Goal: Information Seeking & Learning: Learn about a topic

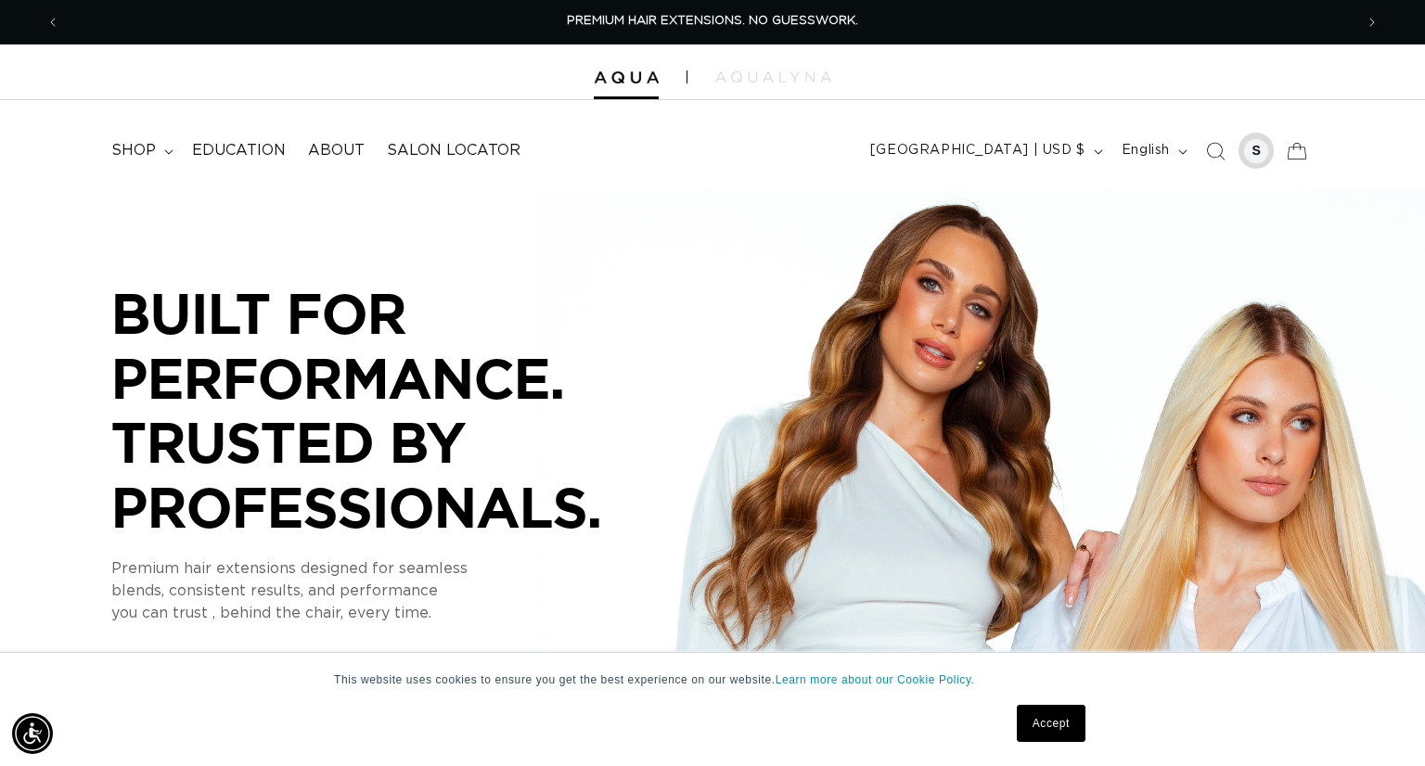
click at [1252, 161] on div at bounding box center [1256, 151] width 26 height 26
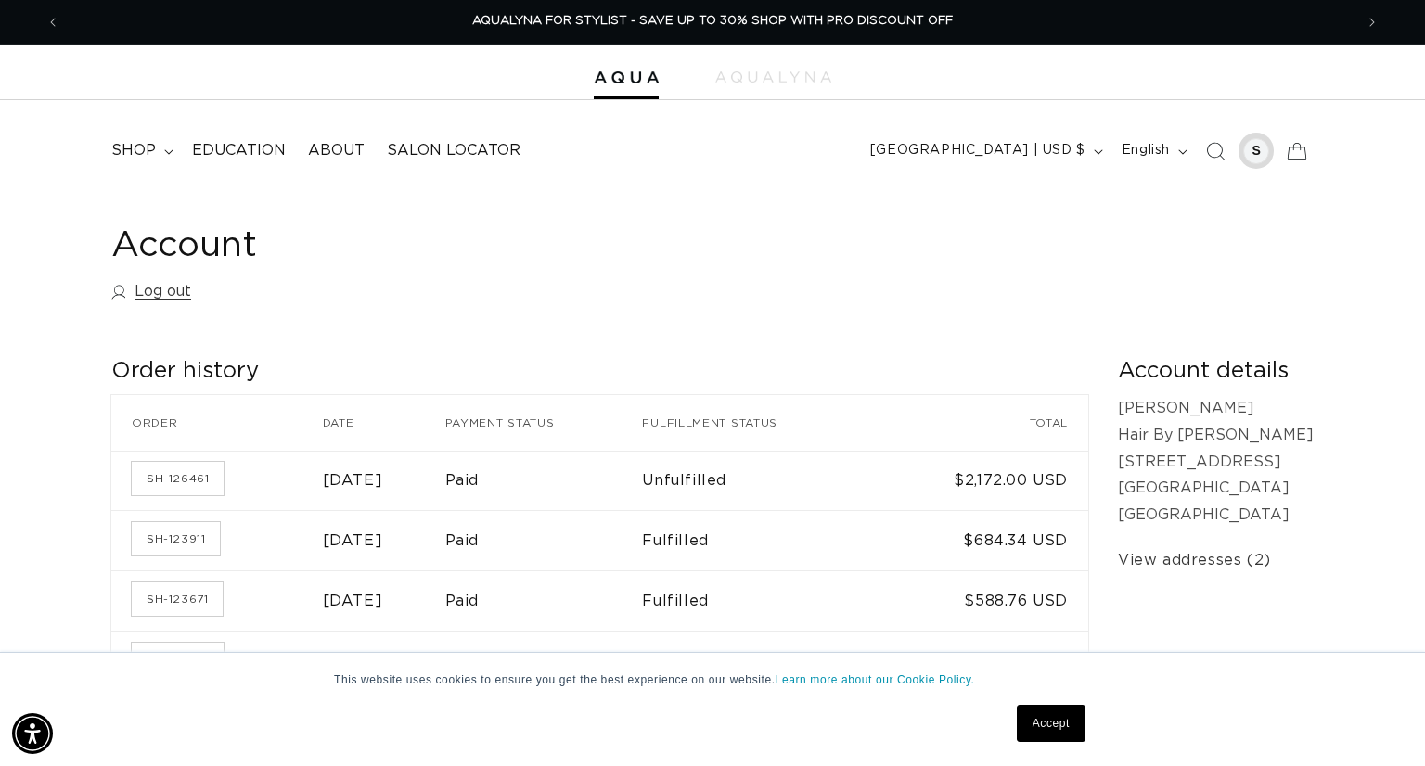
click at [1251, 150] on div at bounding box center [1256, 151] width 26 height 26
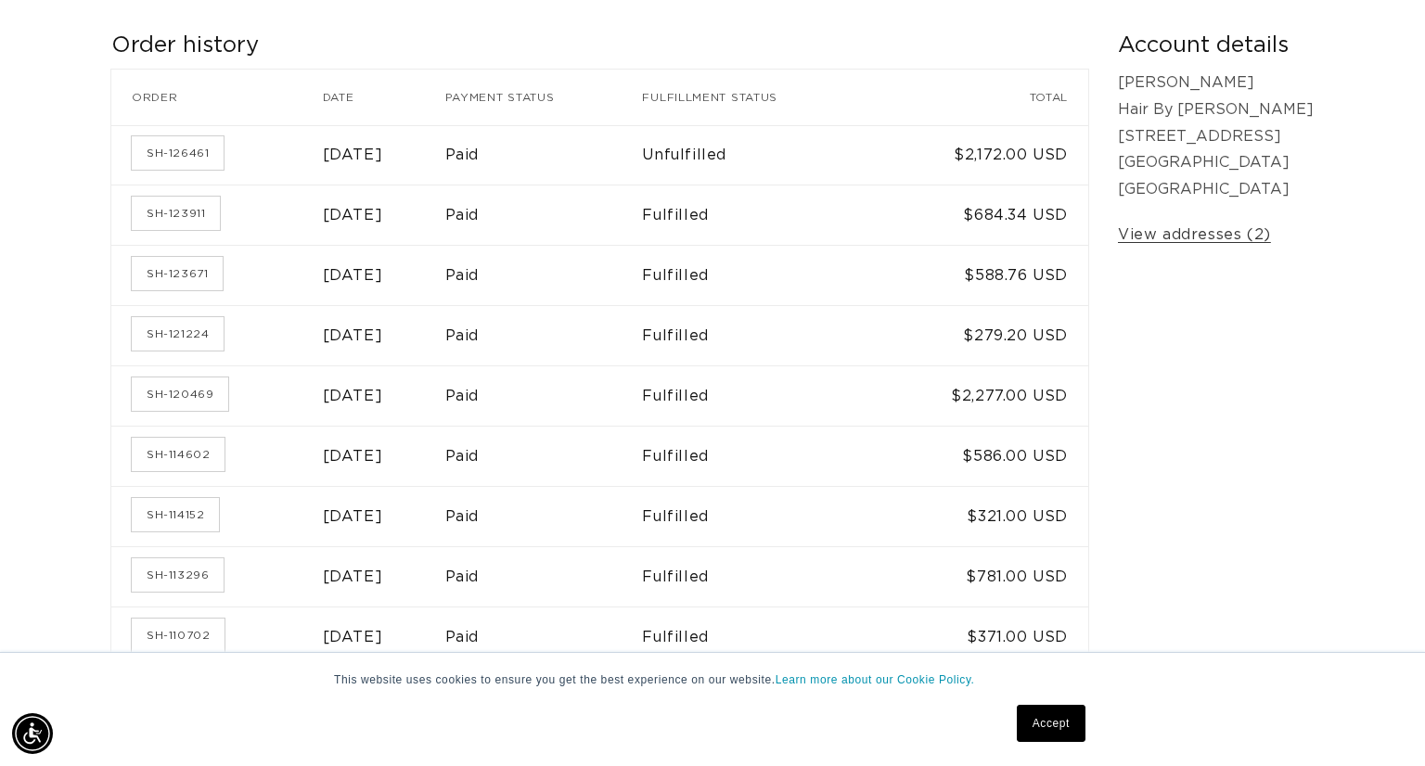
scroll to position [330, 0]
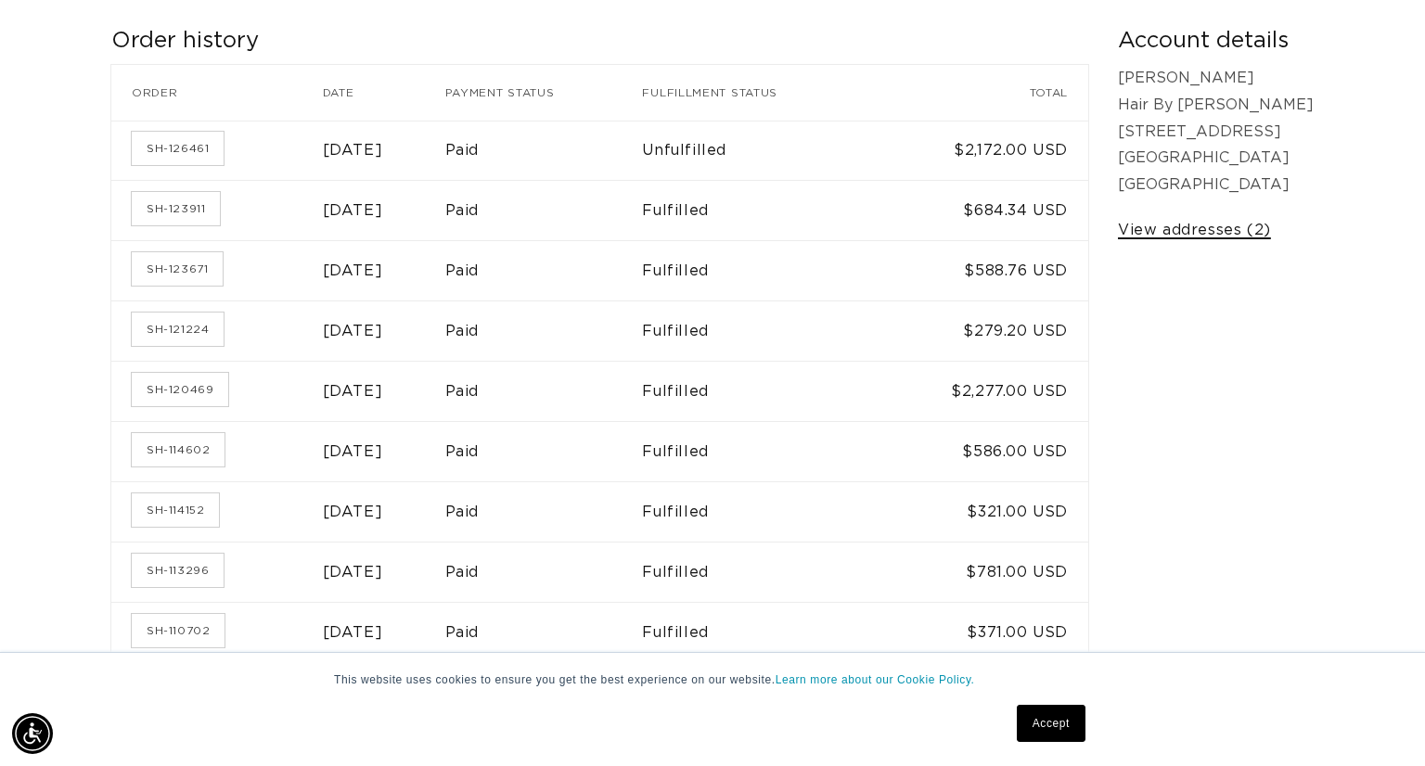
click at [1254, 233] on link "View addresses (2)" at bounding box center [1194, 230] width 153 height 27
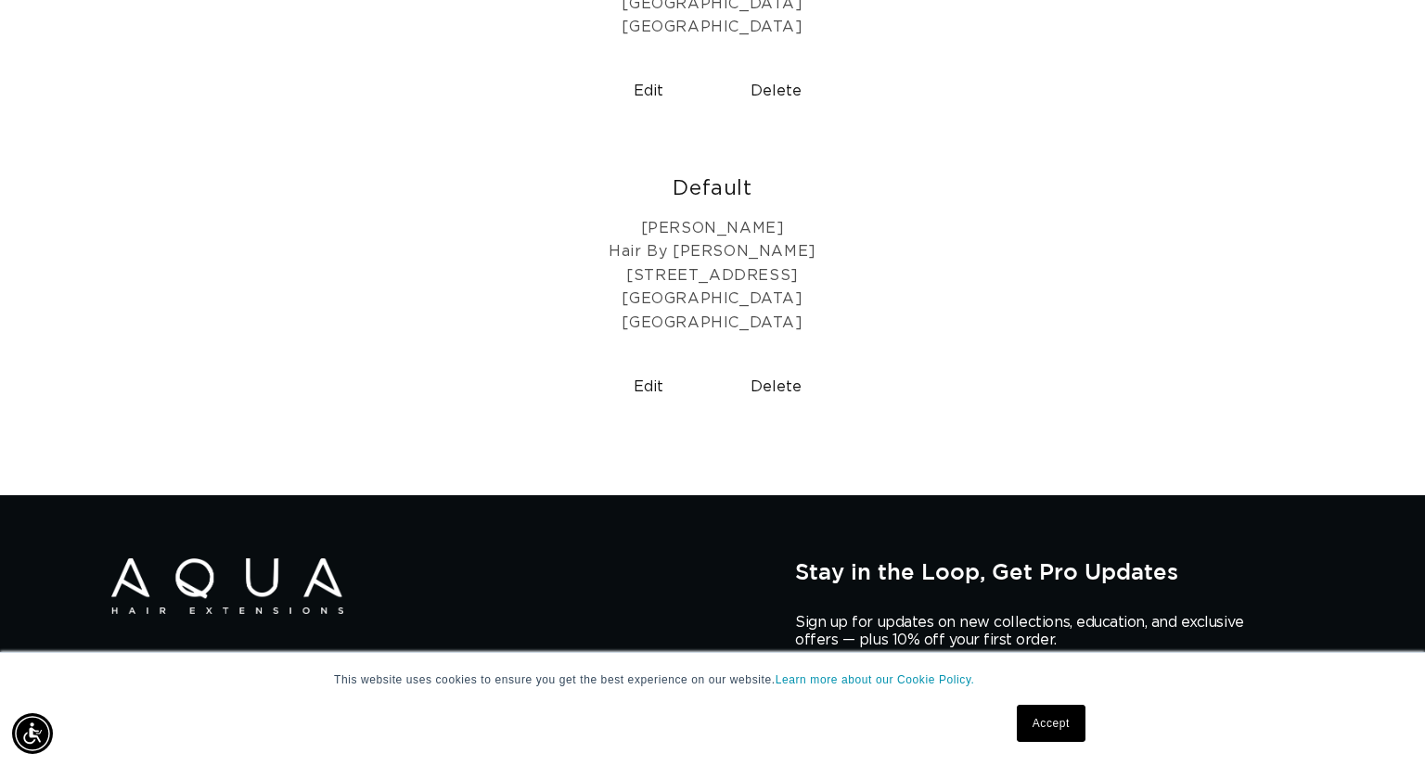
scroll to position [0, 1292]
click at [1073, 738] on link "Accept" at bounding box center [1051, 723] width 69 height 37
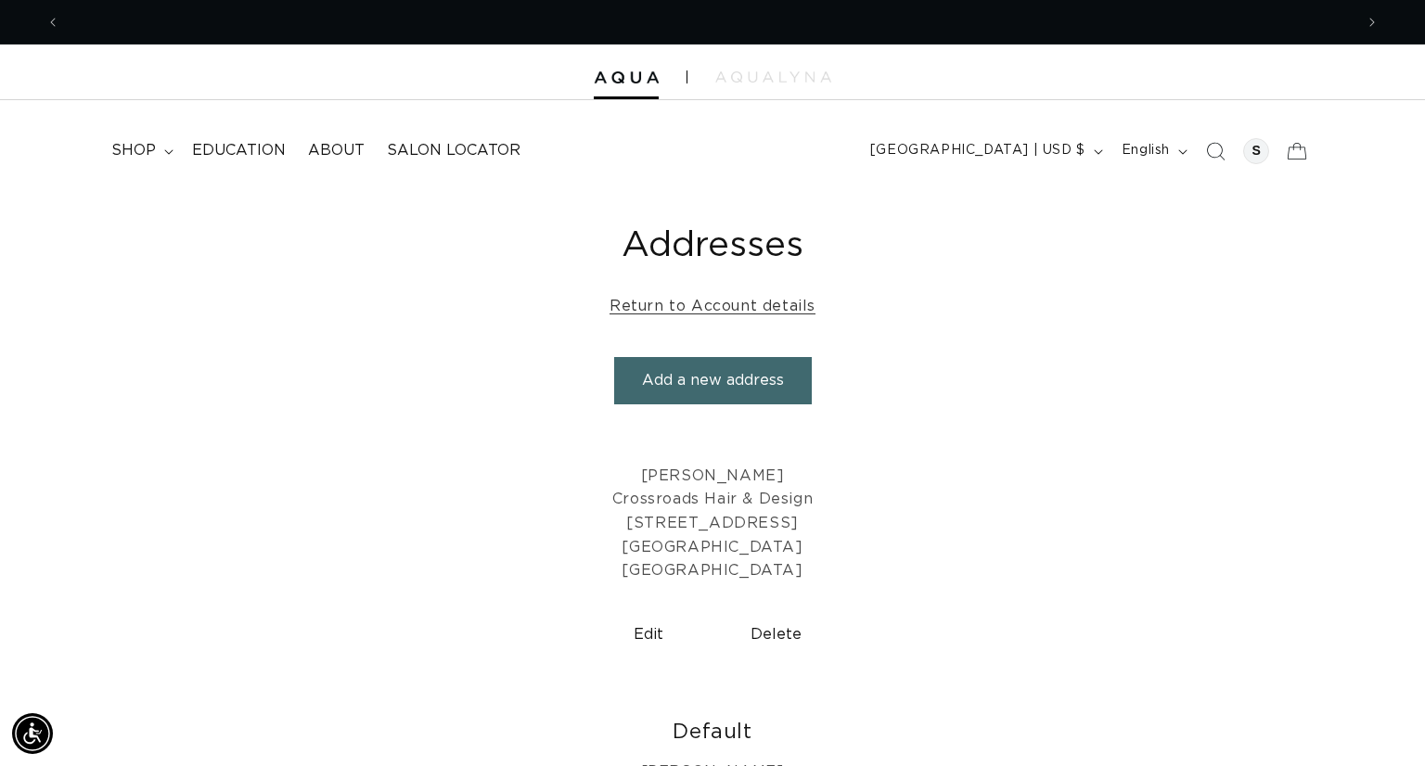
scroll to position [0, 2587]
click at [412, 158] on span "Salon Locator" at bounding box center [454, 150] width 134 height 19
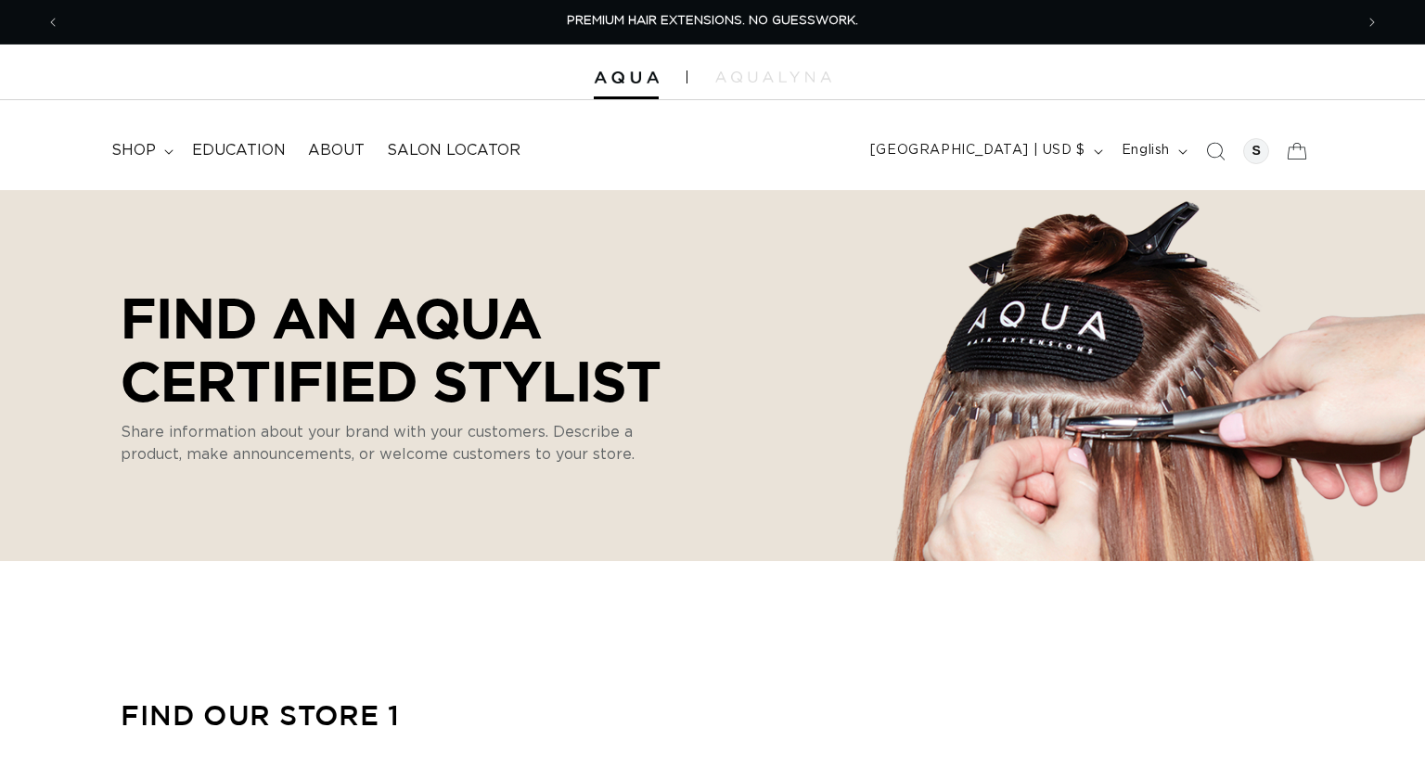
select select "m"
click at [114, 158] on span "shop" at bounding box center [133, 150] width 45 height 19
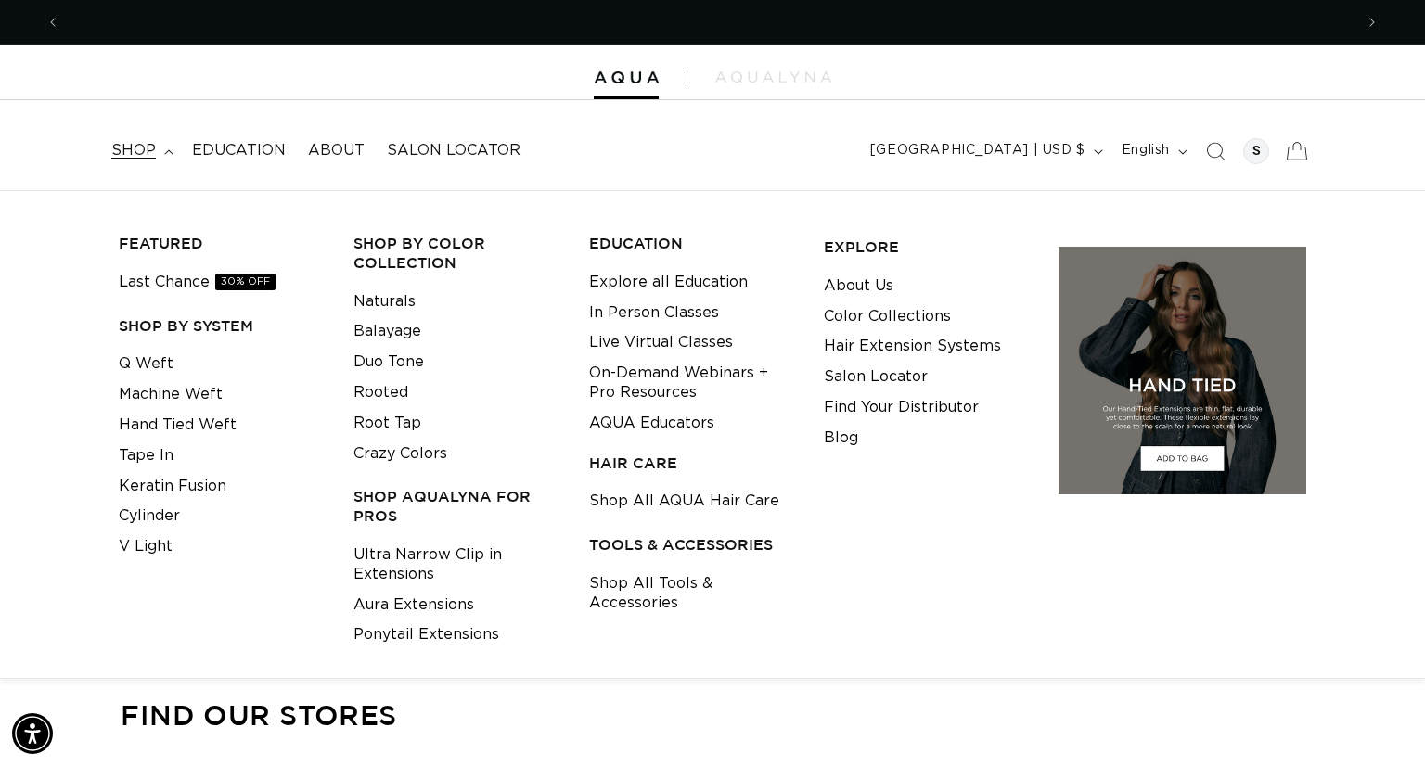
click at [1285, 164] on icon at bounding box center [1297, 151] width 44 height 44
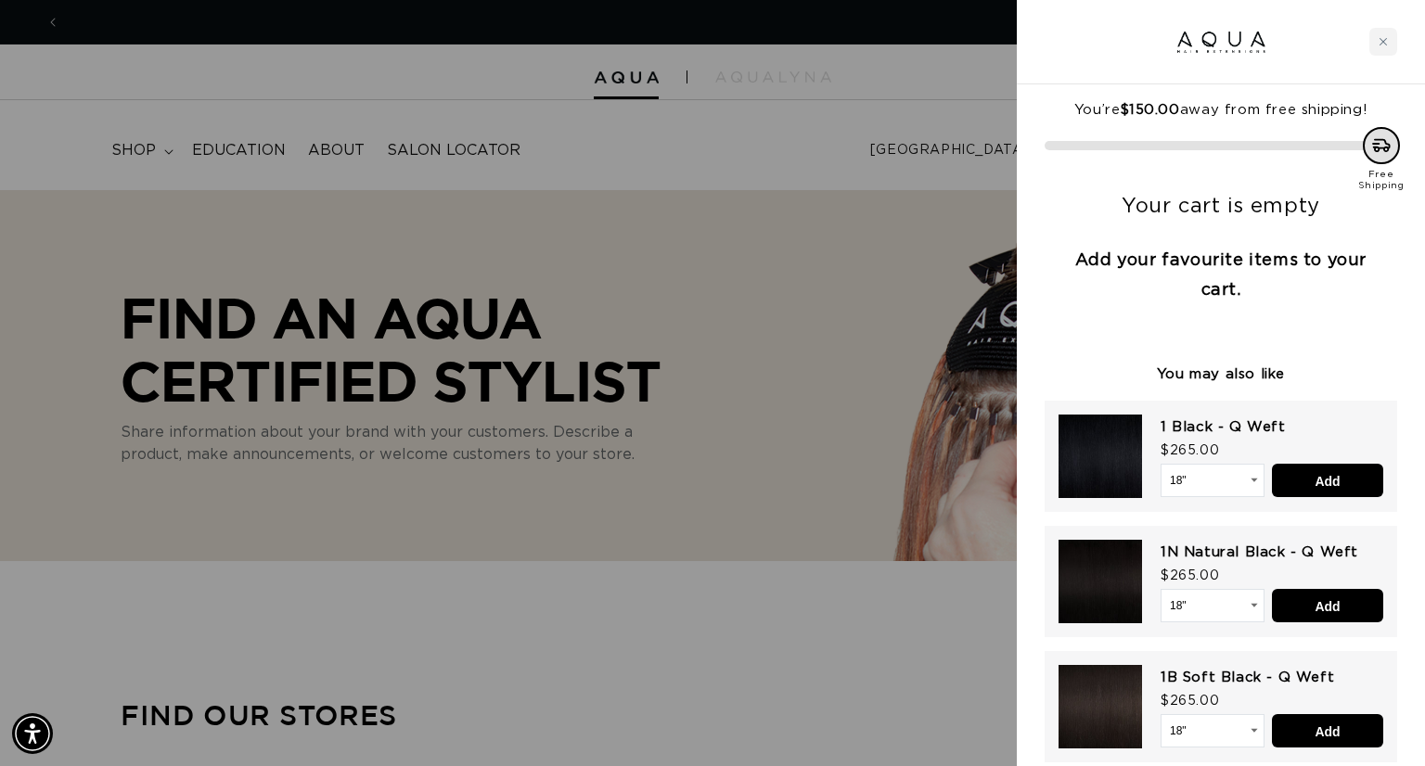
scroll to position [0, 0]
click at [917, 225] on div at bounding box center [712, 383] width 1425 height 766
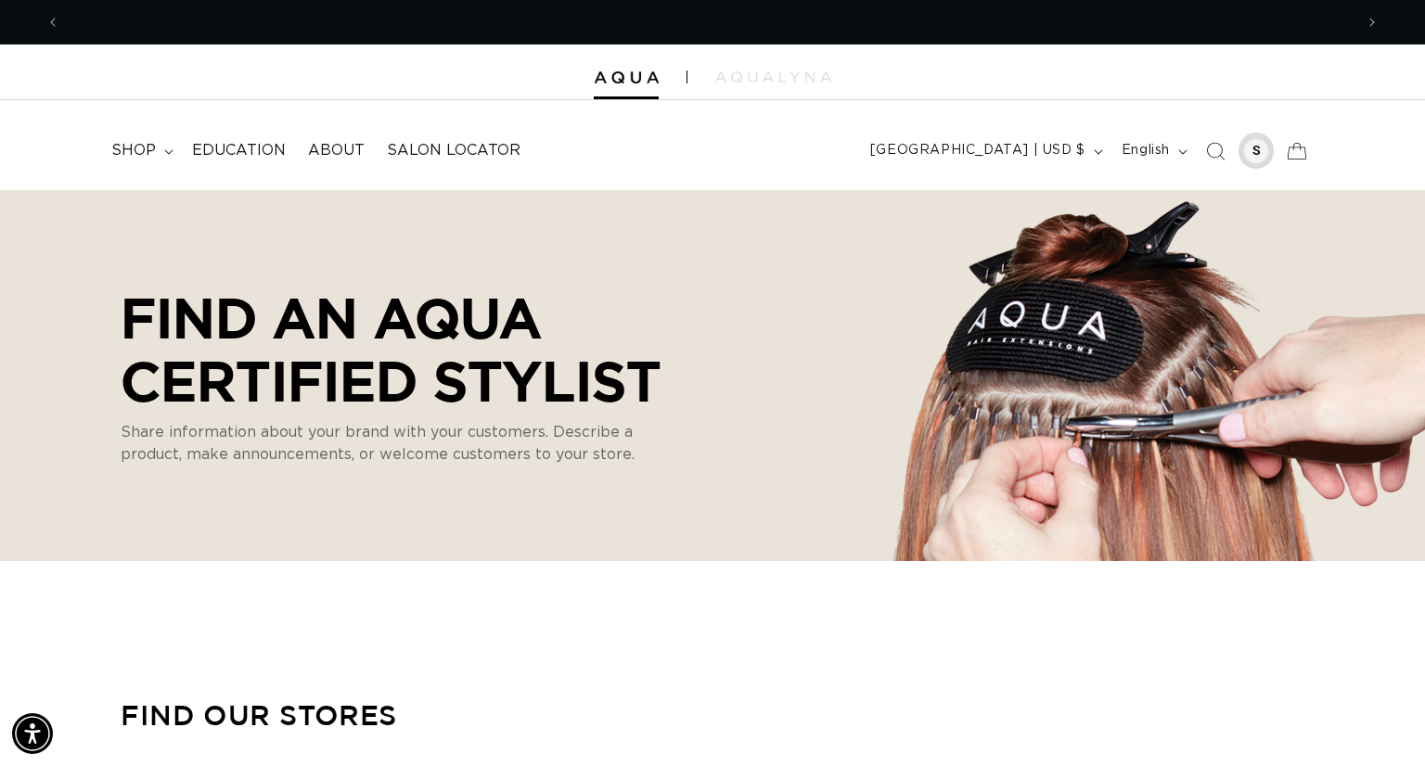
scroll to position [0, 1292]
click at [1247, 155] on div at bounding box center [1256, 151] width 26 height 26
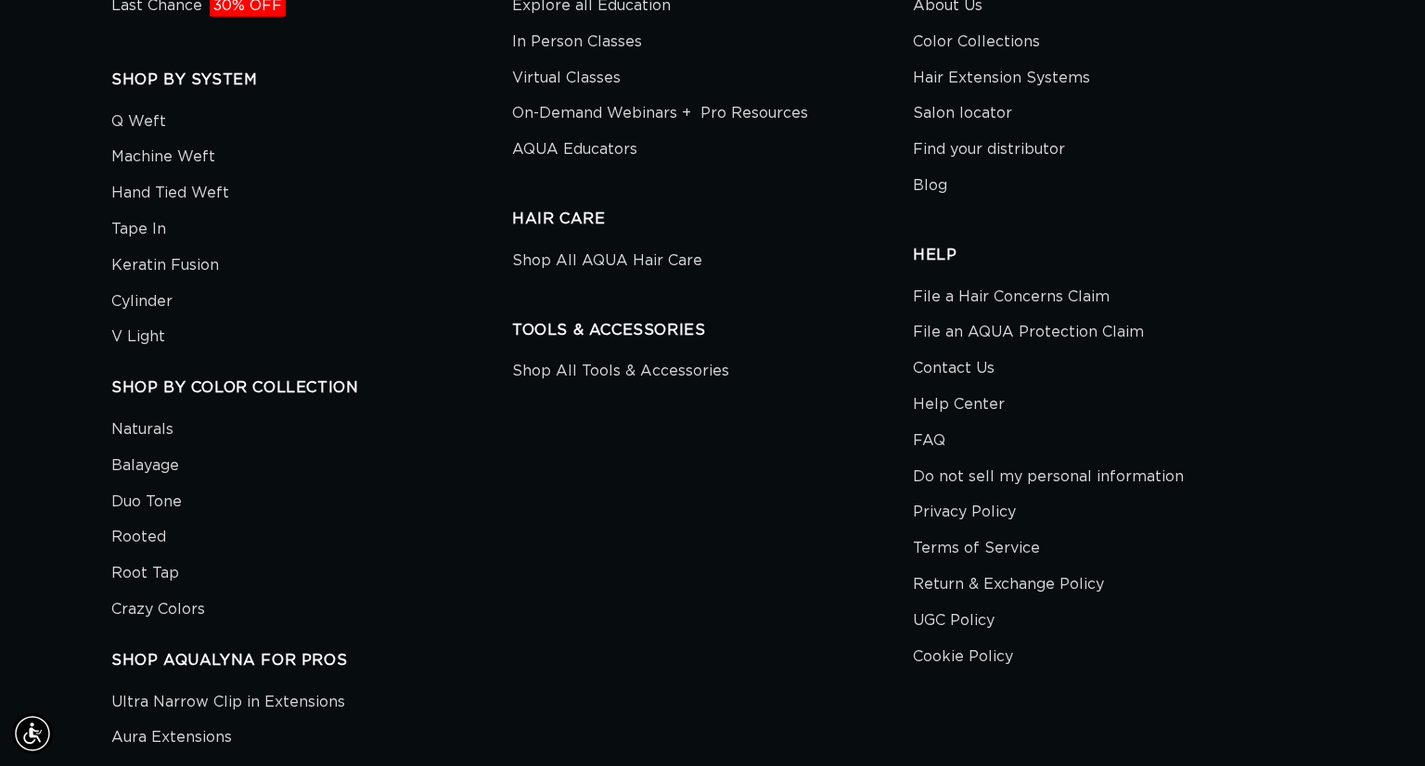
scroll to position [0, 1292]
click at [191, 10] on link "Last Chance 30% OFF" at bounding box center [198, 9] width 174 height 32
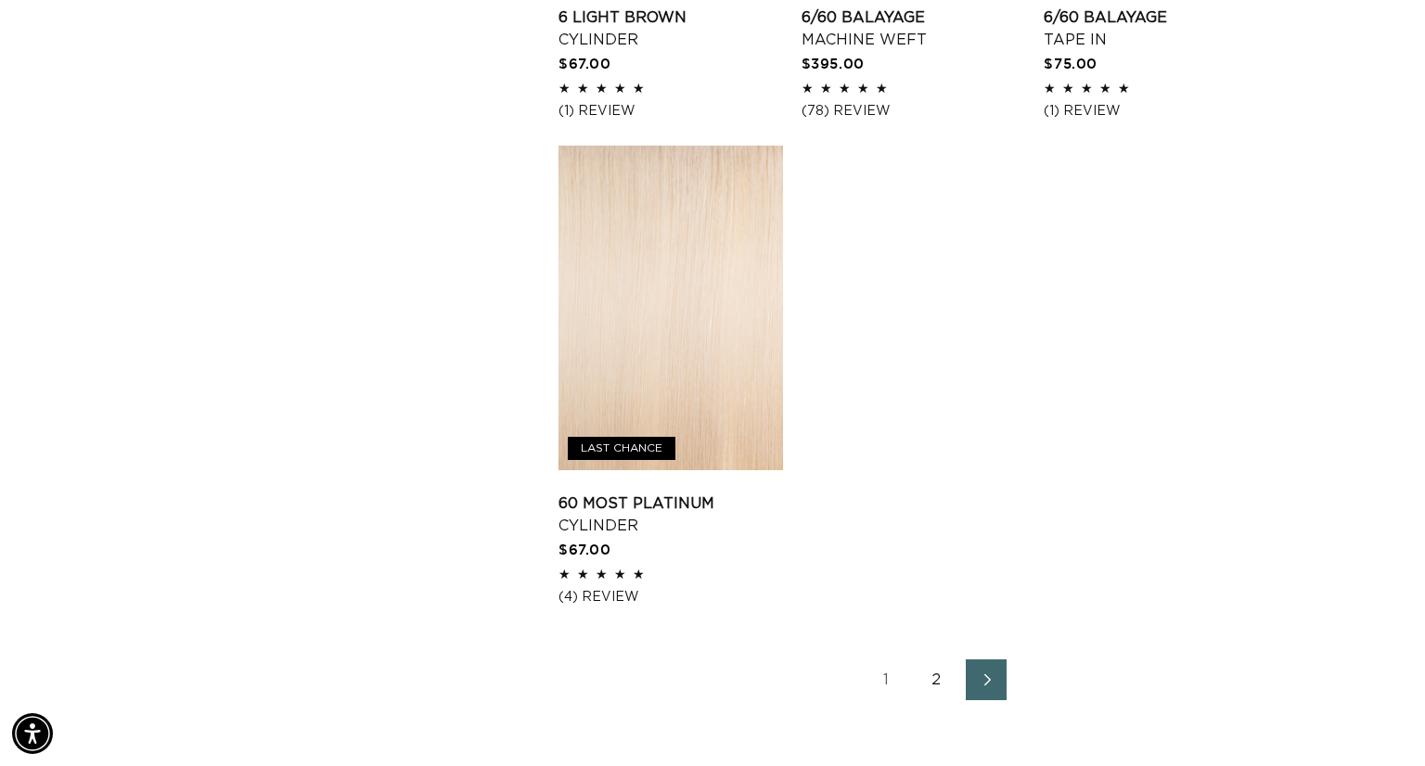
click at [970, 688] on link "Next page" at bounding box center [986, 680] width 41 height 41
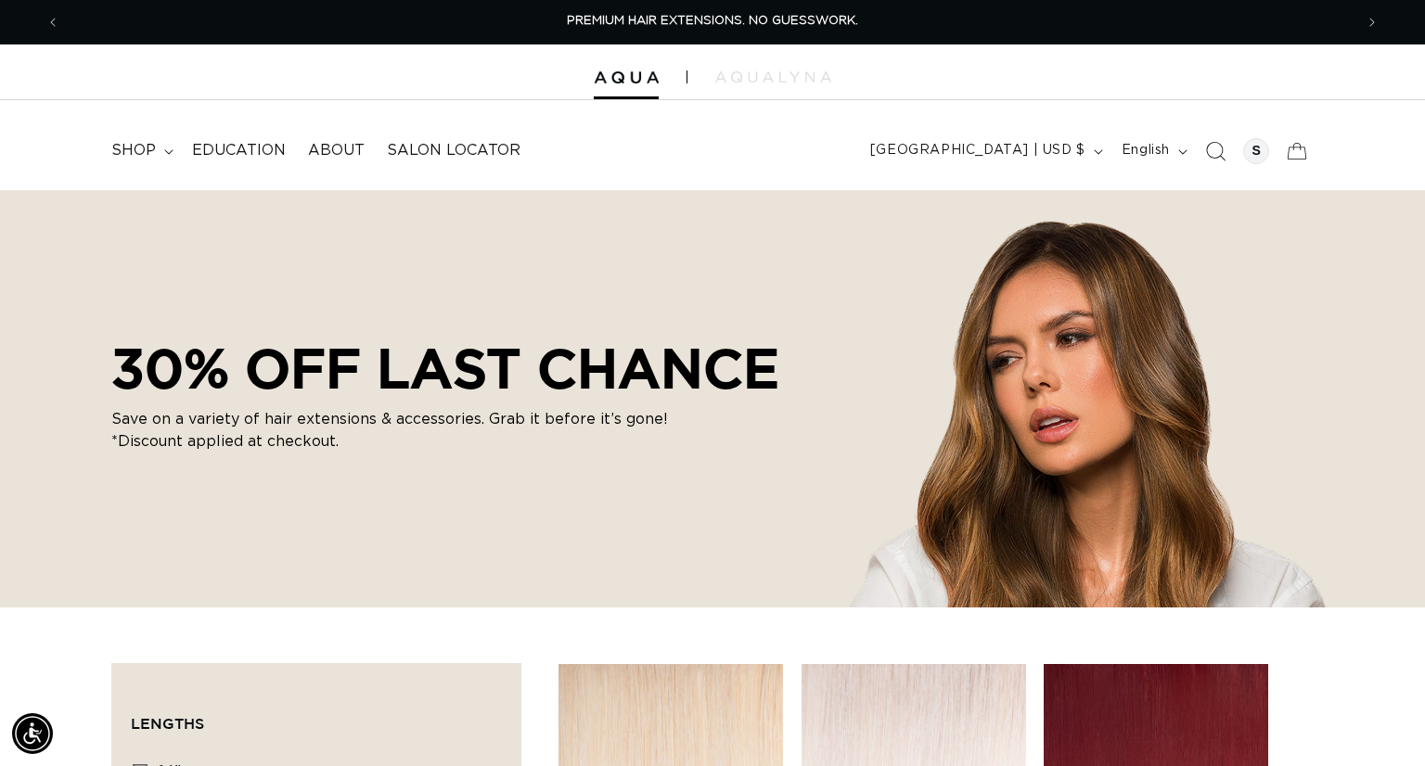
click at [1206, 154] on icon "Search" at bounding box center [1214, 150] width 19 height 19
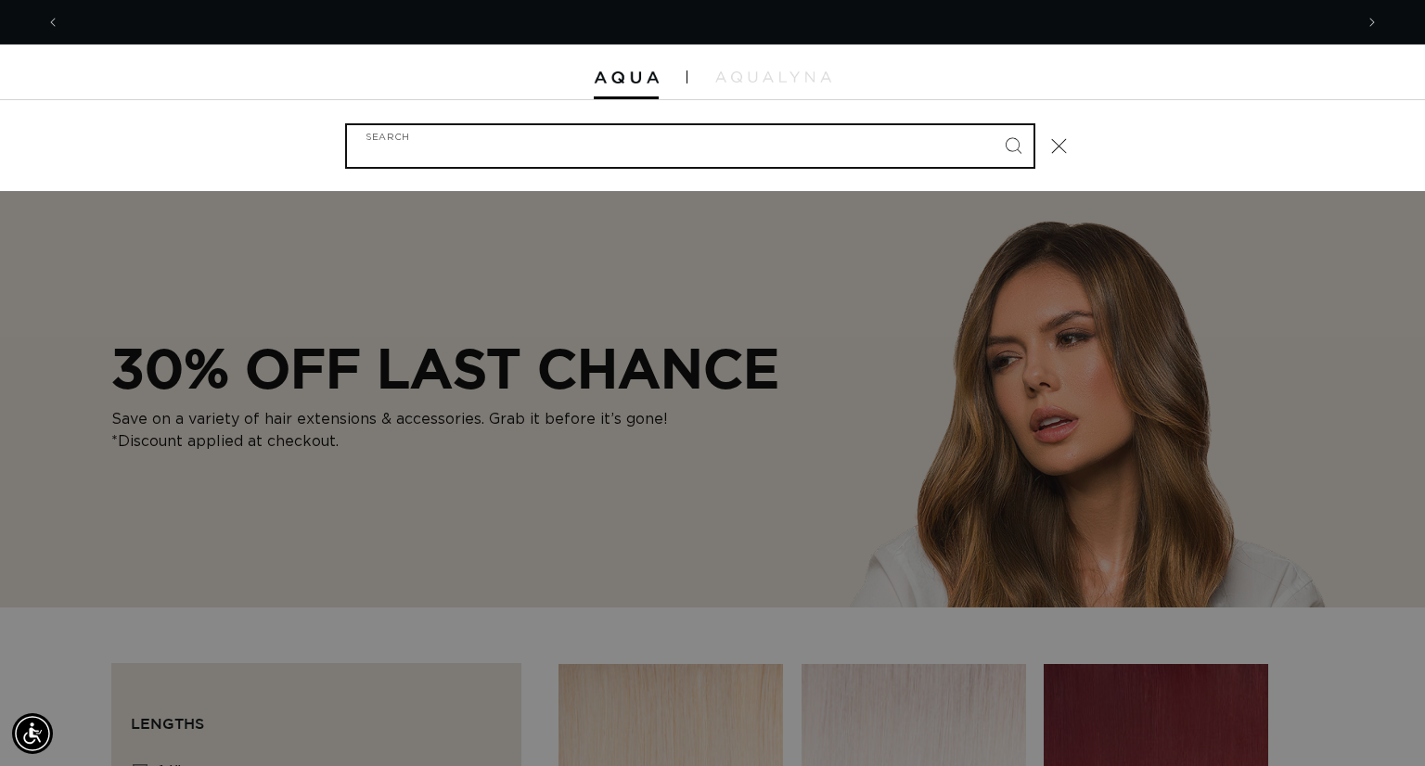
scroll to position [0, 1292]
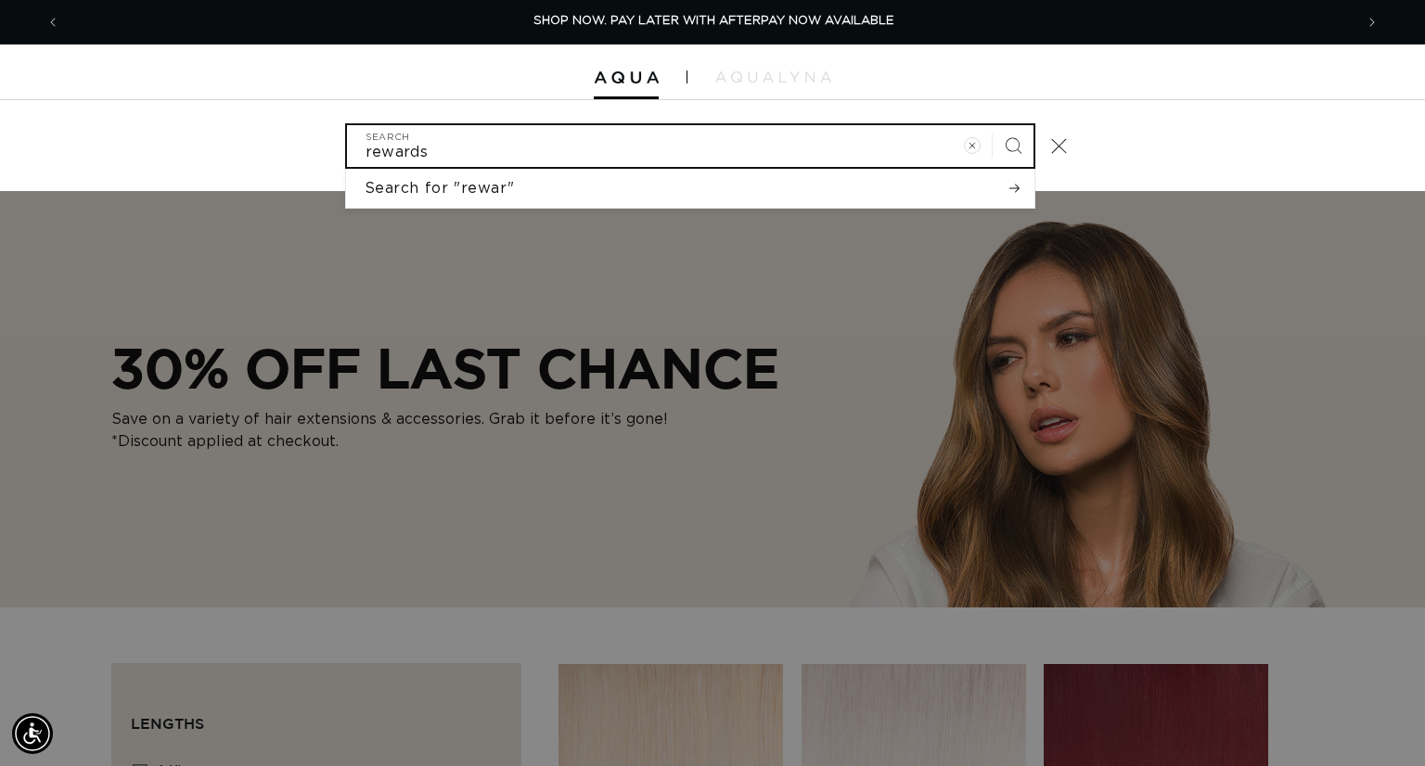
type input "rewards"
click at [993, 125] on button "Search" at bounding box center [1013, 145] width 41 height 41
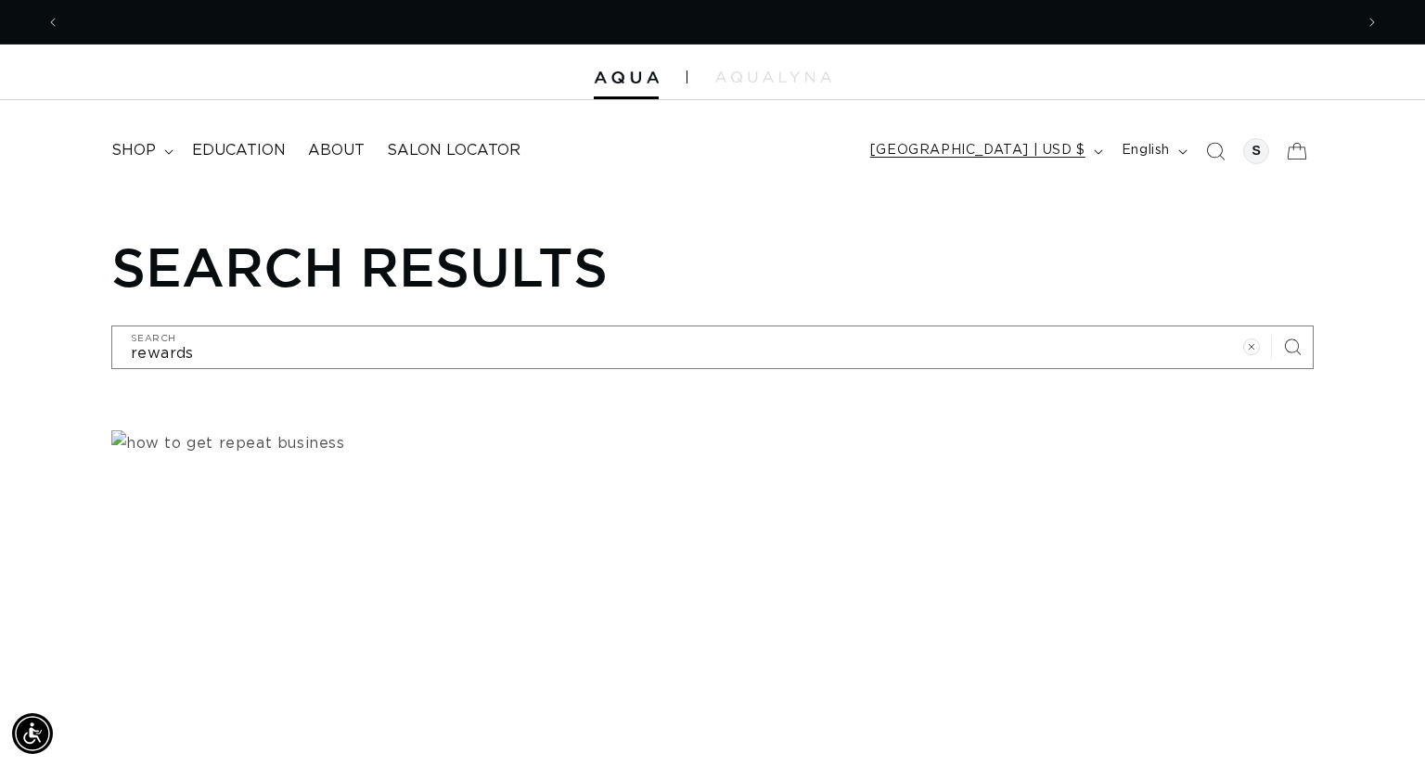
scroll to position [0, 1292]
click at [1252, 349] on icon "Clear search term" at bounding box center [1251, 348] width 18 height 18
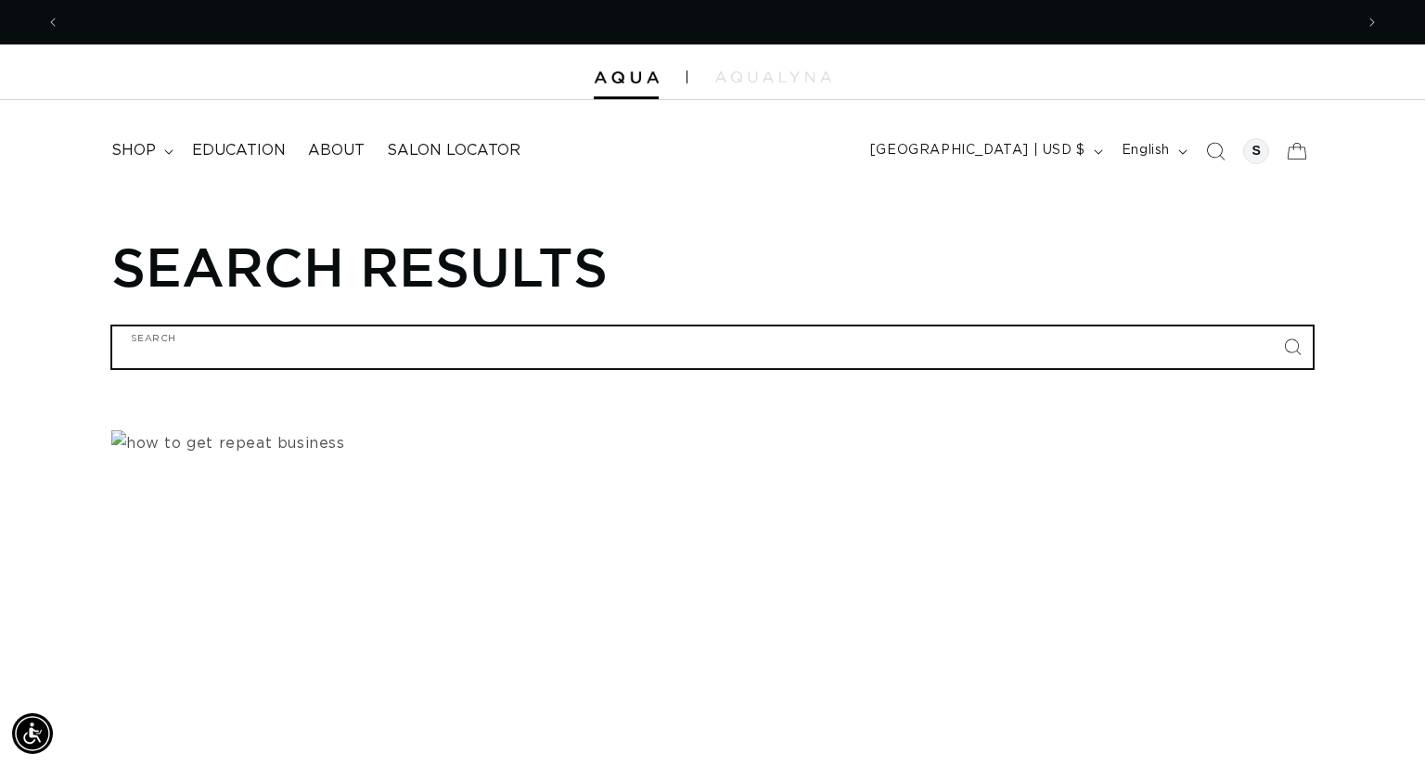
scroll to position [0, 2587]
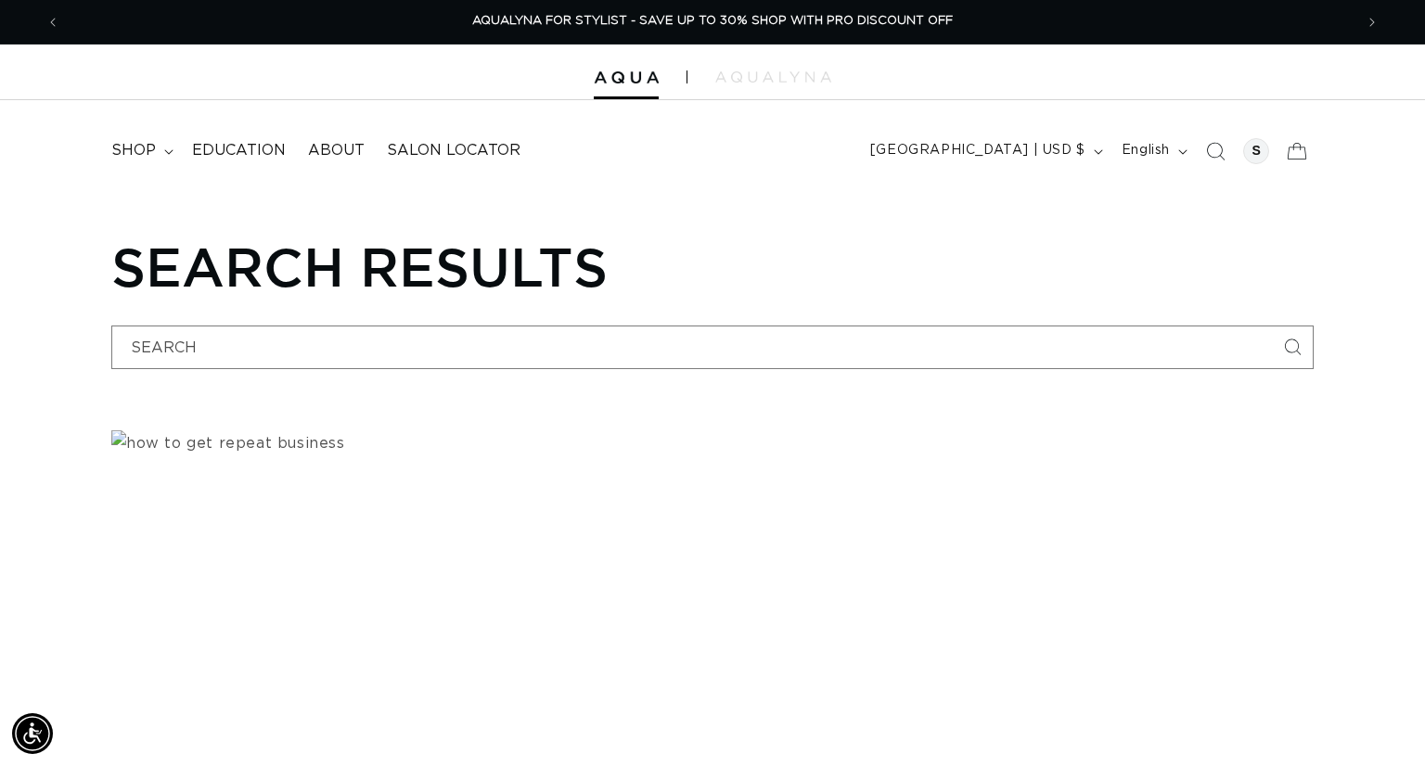
click at [1219, 263] on h1 "Search results" at bounding box center [712, 266] width 1202 height 63
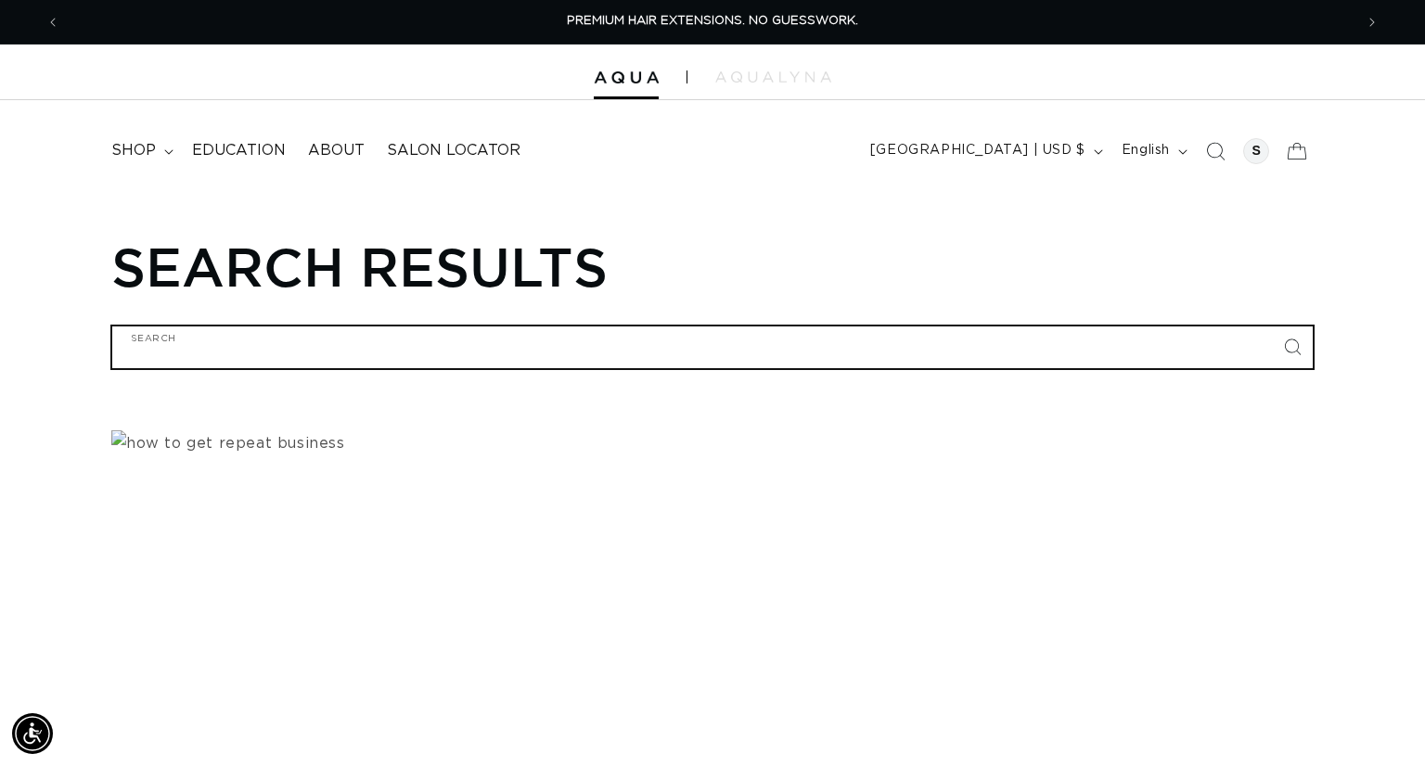
click at [713, 351] on input "Search" at bounding box center [712, 348] width 1201 height 42
type input "v"
type input "vi"
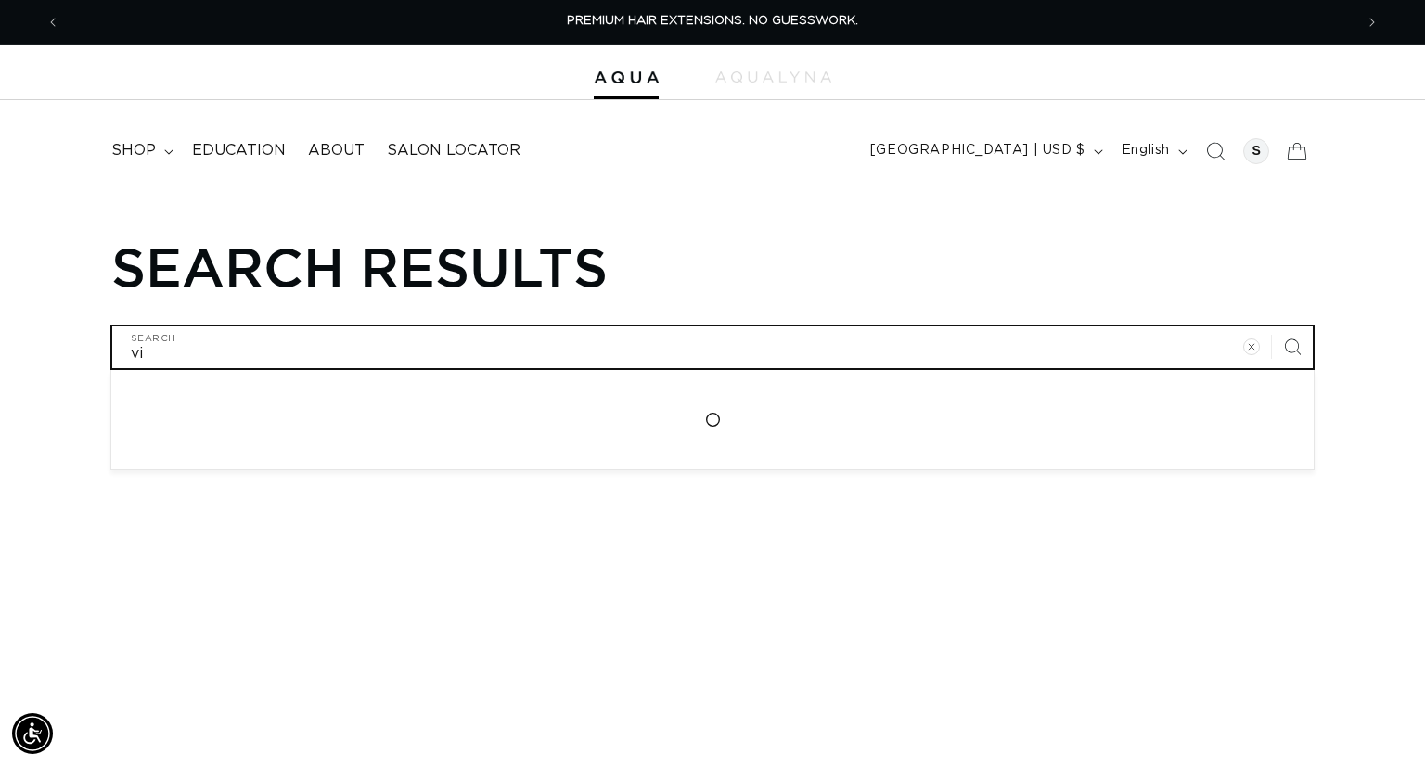
type input "vip"
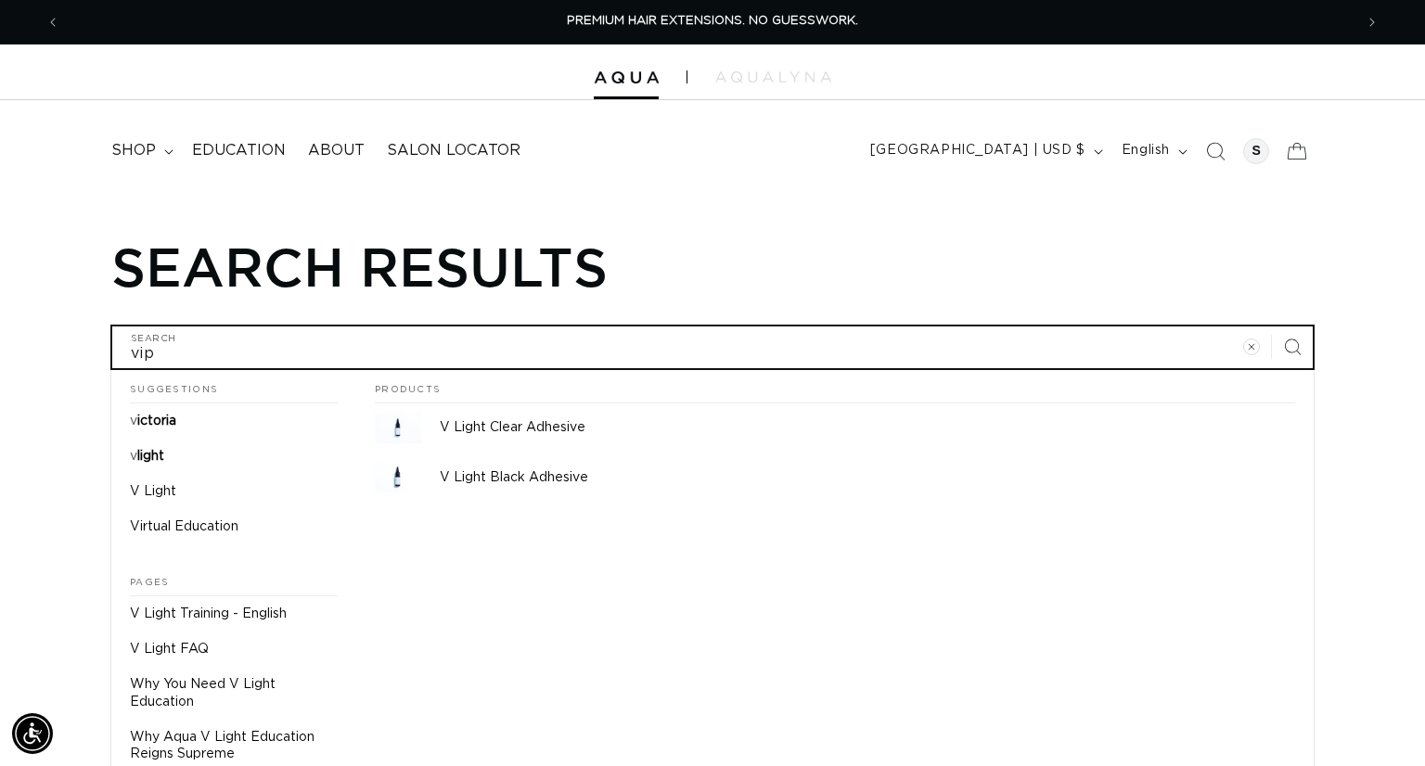
type input "vip"
type input "vip p"
type input "vip pr"
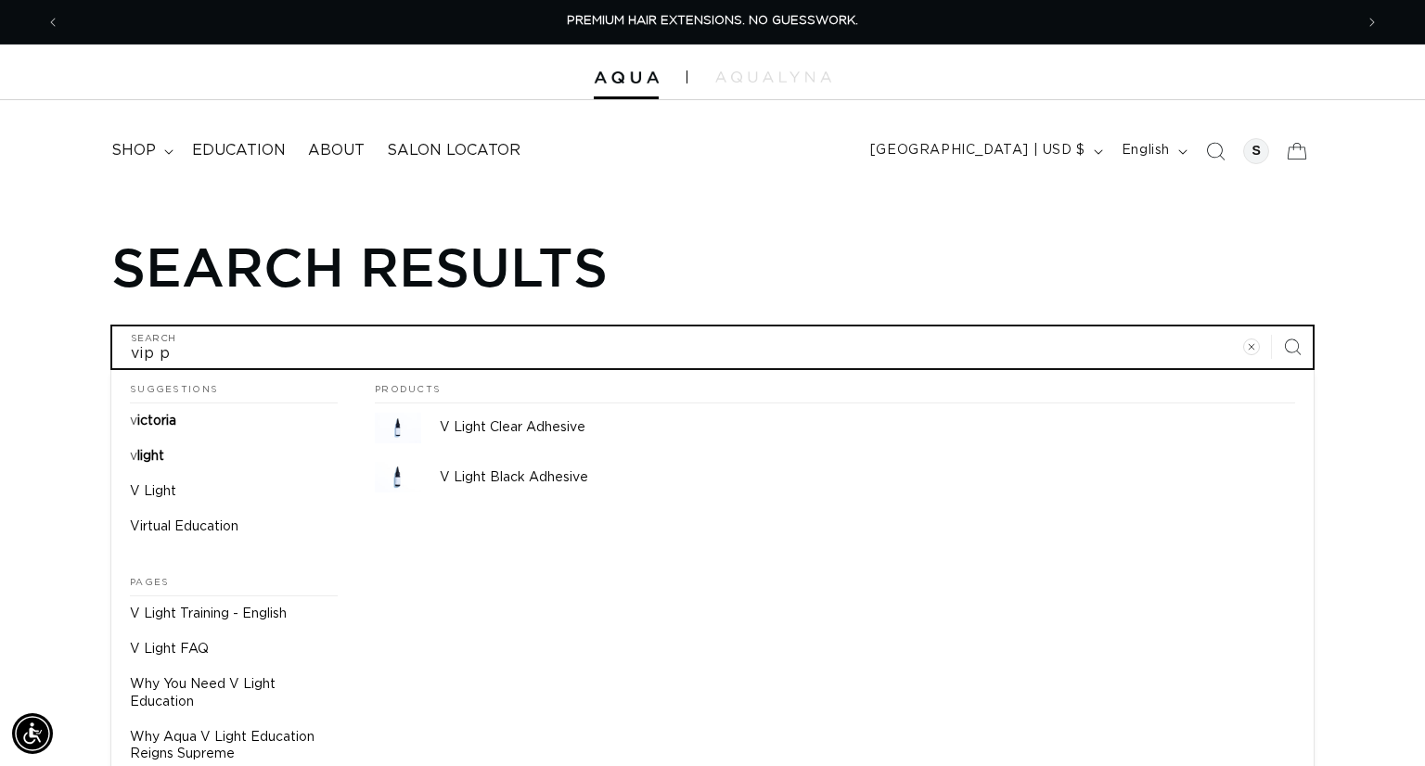
type input "vip pr"
type input "vip pro"
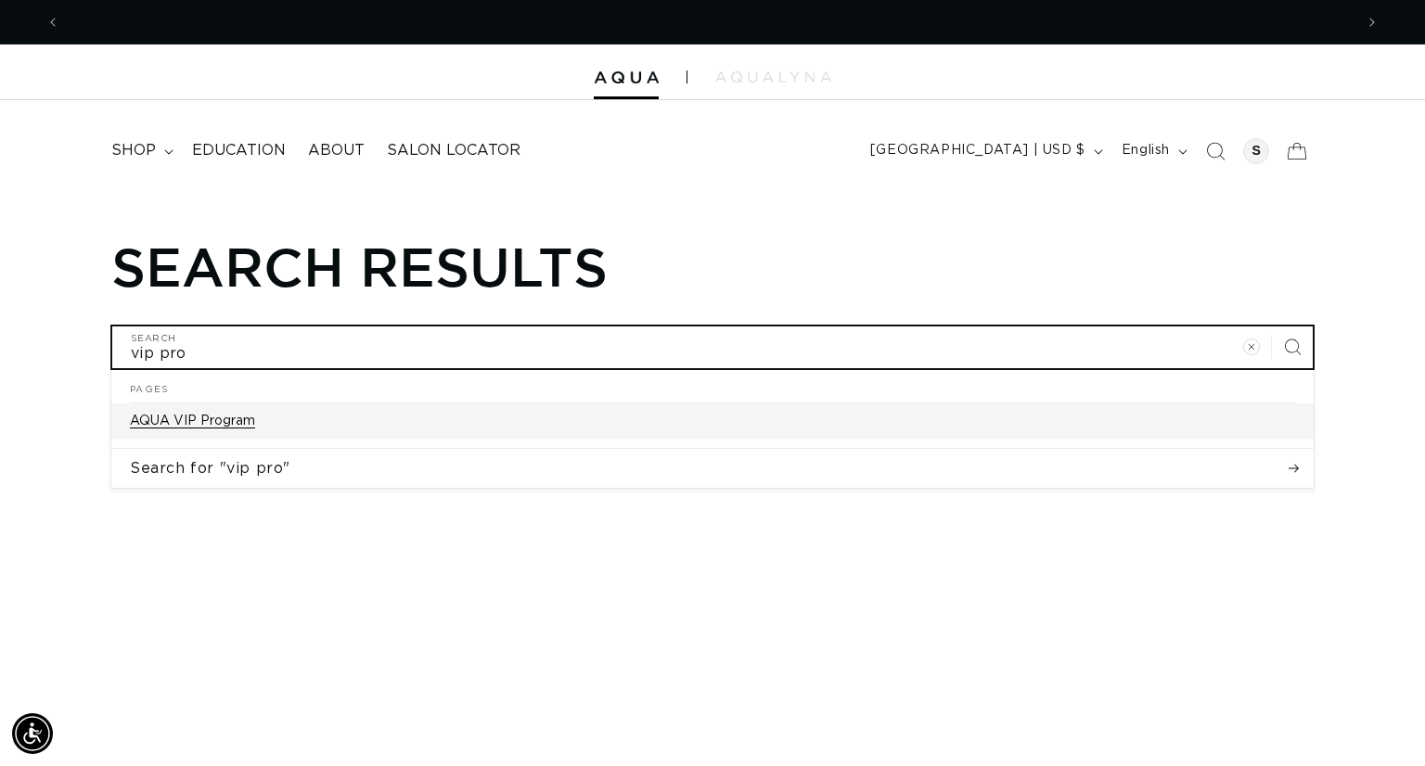
scroll to position [0, 2587]
type input "vip pro"
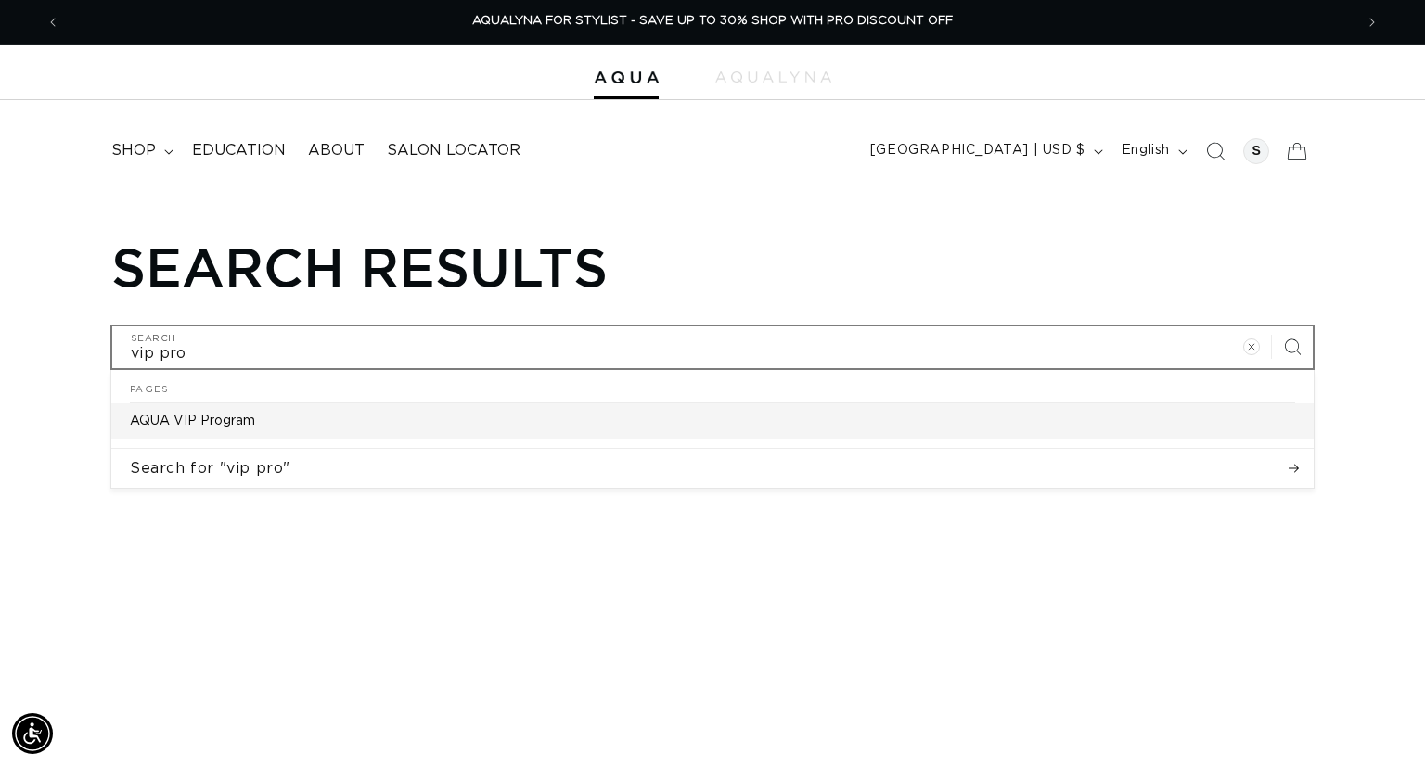
click at [249, 430] on link "AQUA VIP Program" at bounding box center [712, 421] width 1202 height 35
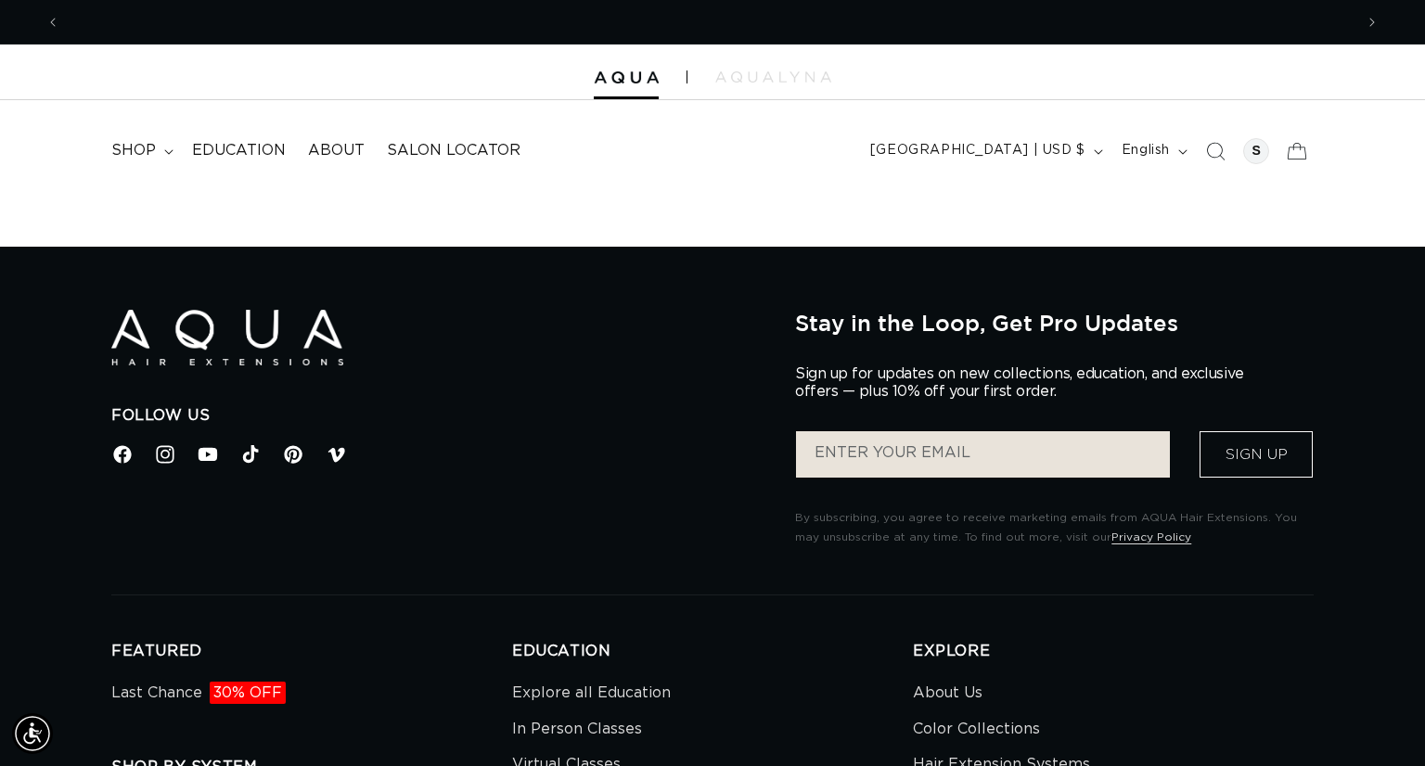
scroll to position [0, 1292]
